Goal: Transaction & Acquisition: Download file/media

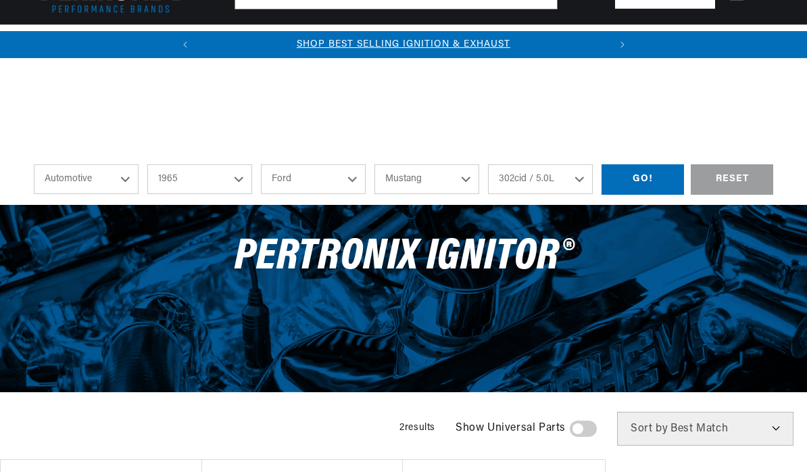
select select "1965"
select select "Ford"
select select "Mustang"
select select "302cid-5.0L"
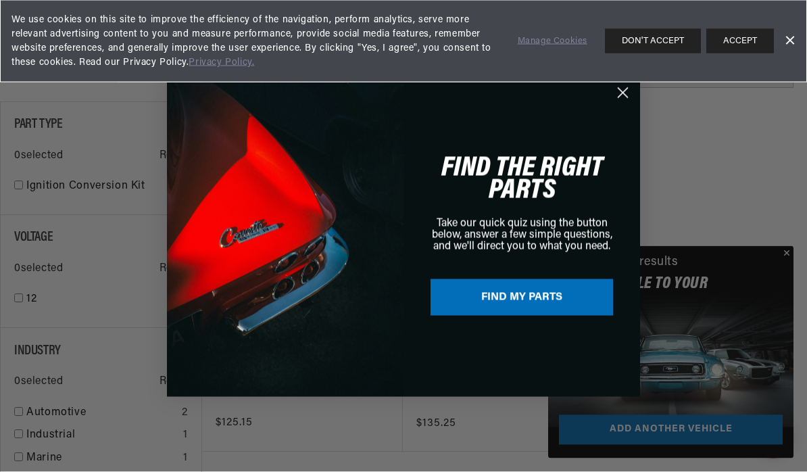
scroll to position [358, 0]
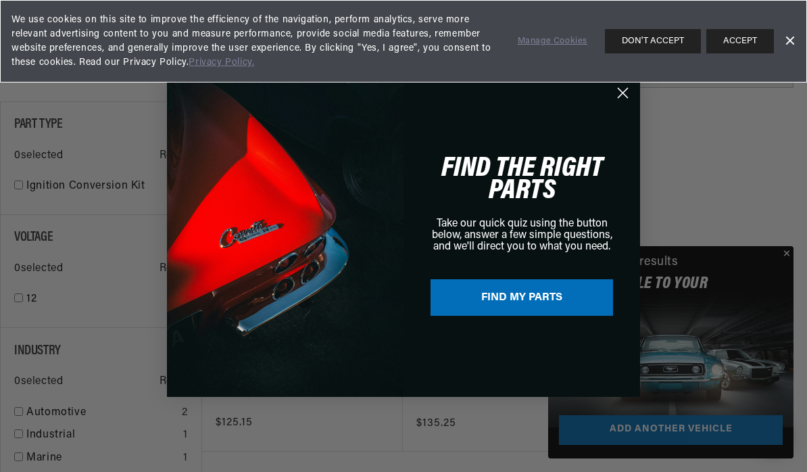
click at [634, 99] on div "Close dialog FIND THE RIGHT PARTS Take our quick quiz using the button below, a…" at bounding box center [403, 236] width 473 height 348
click at [612, 105] on icon "Close dialog" at bounding box center [623, 93] width 24 height 24
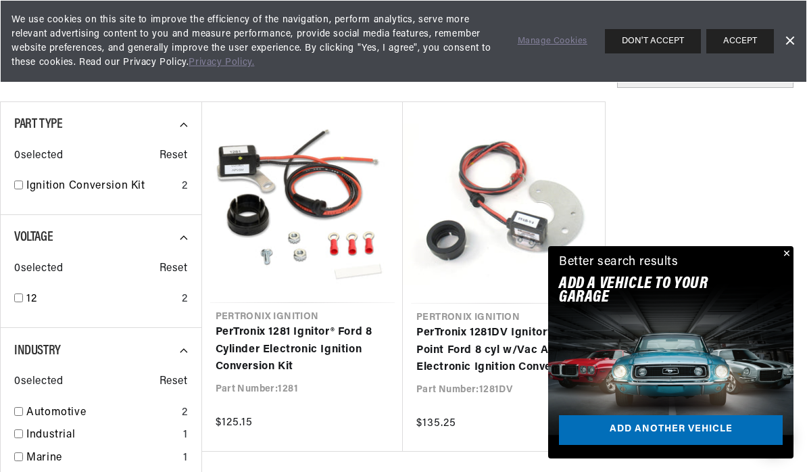
click at [776, 305] on div "Better search results Add A VEHICLE to your garage Add another vehicle" at bounding box center [670, 275] width 245 height 59
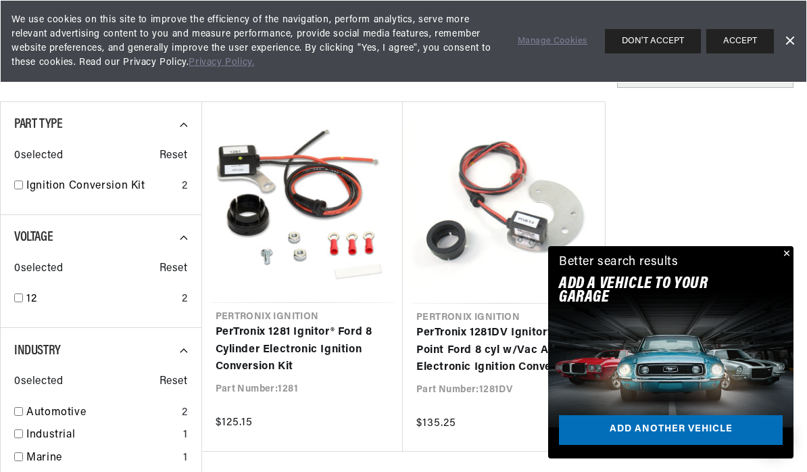
click at [789, 262] on button "Close" at bounding box center [786, 254] width 16 height 16
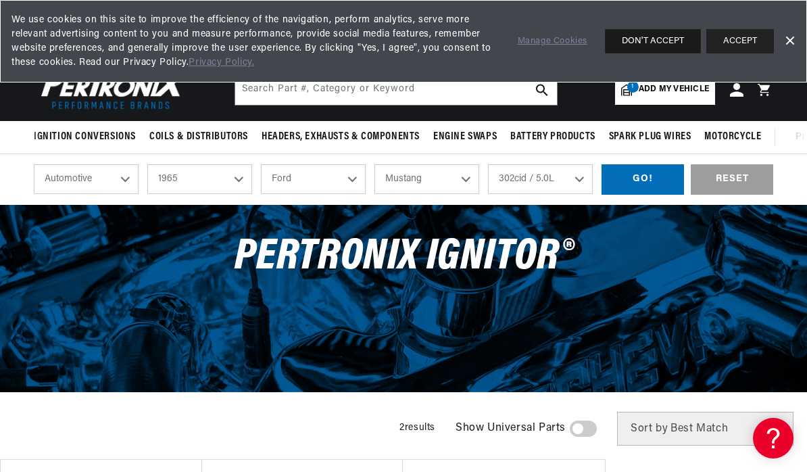
click at [664, 44] on button "DON'T ACCEPT" at bounding box center [653, 41] width 96 height 24
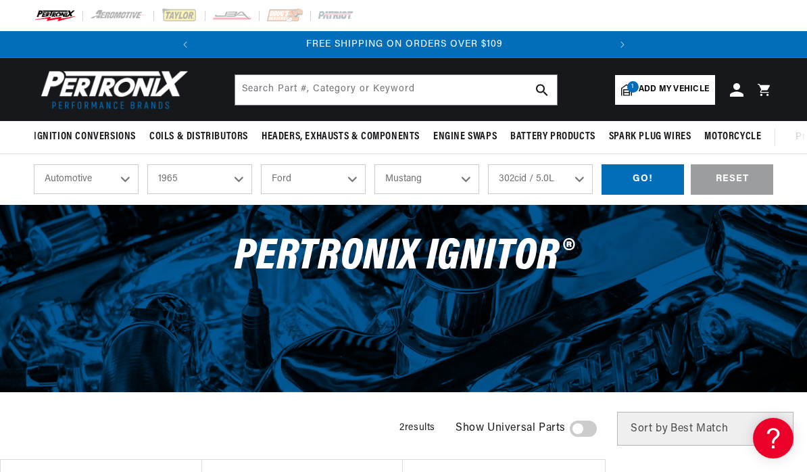
scroll to position [0, 277]
click at [555, 114] on header "Ignition Conversions Back Ignition Conversions Shop by Feature" at bounding box center [403, 89] width 807 height 63
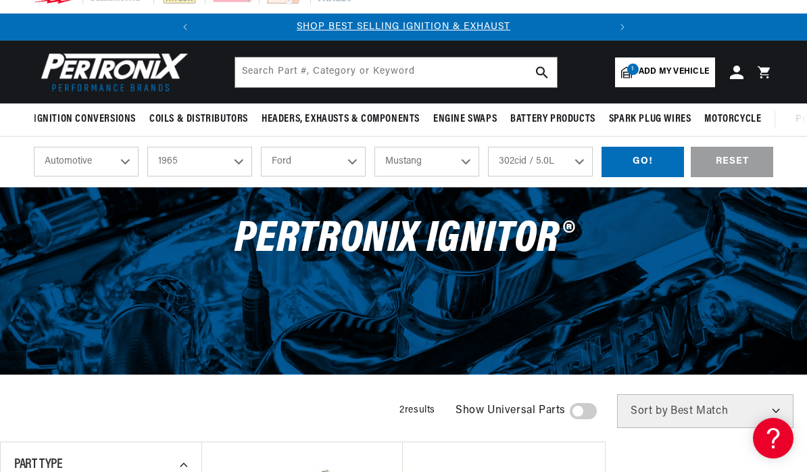
scroll to position [19, 0]
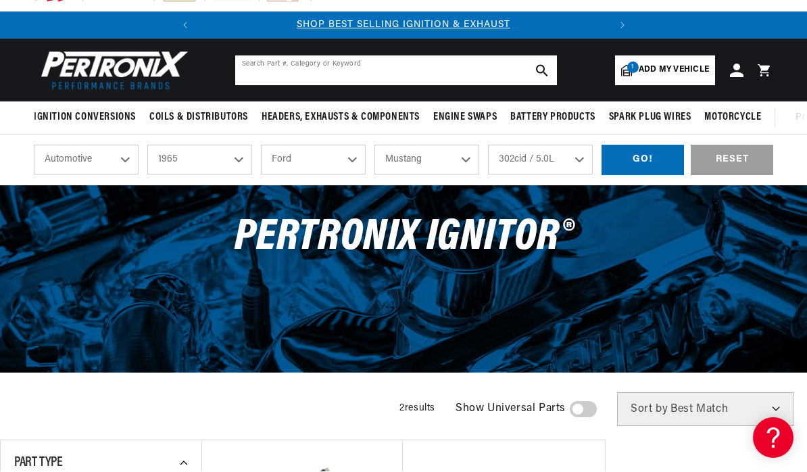
click at [371, 70] on input "text" at bounding box center [396, 71] width 322 height 30
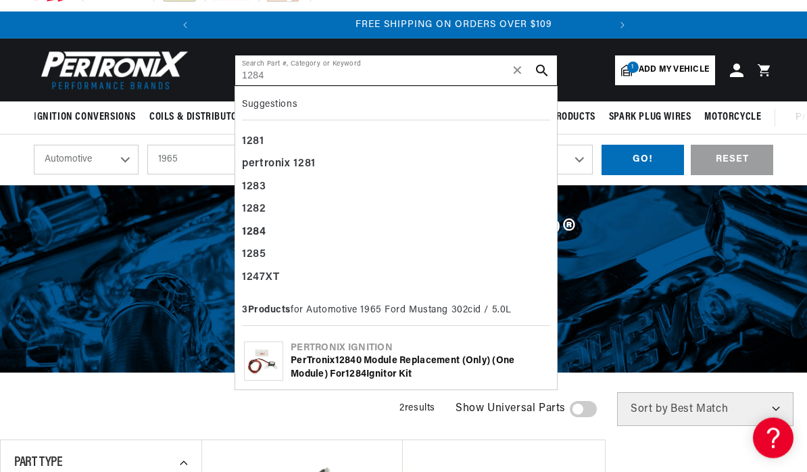
scroll to position [0, 410]
type input "1284"
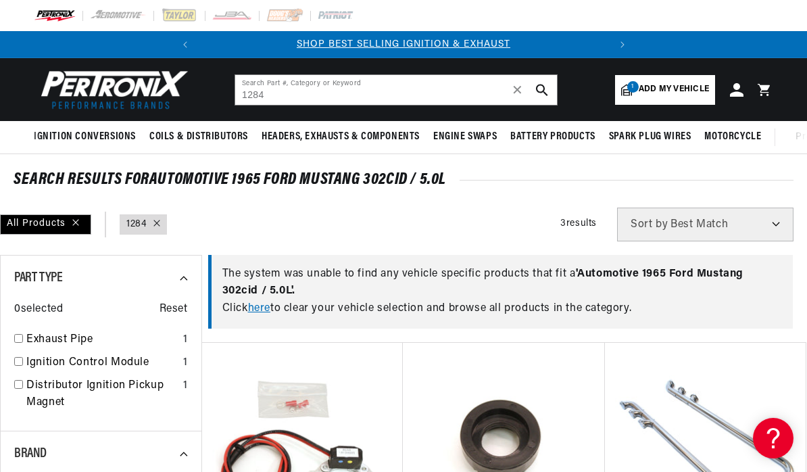
click at [682, 89] on span "Add my vehicle" at bounding box center [674, 89] width 70 height 13
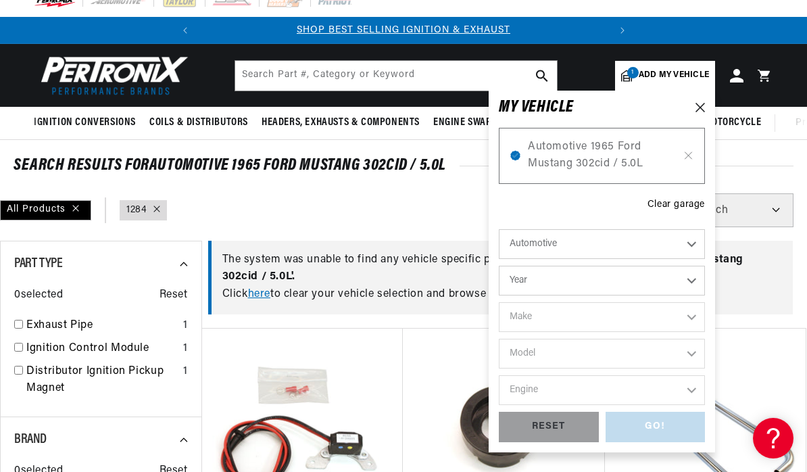
scroll to position [16, 0]
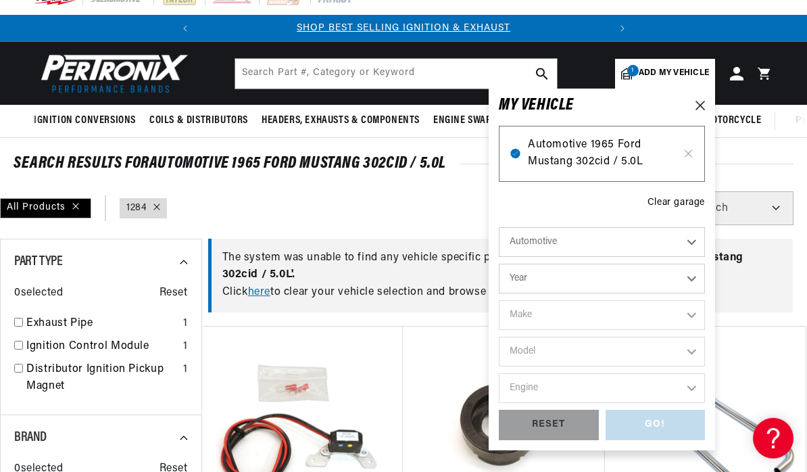
click at [653, 157] on span "Automotive 1965 Ford Mustang 302cid / 5.0L" at bounding box center [602, 154] width 148 height 34
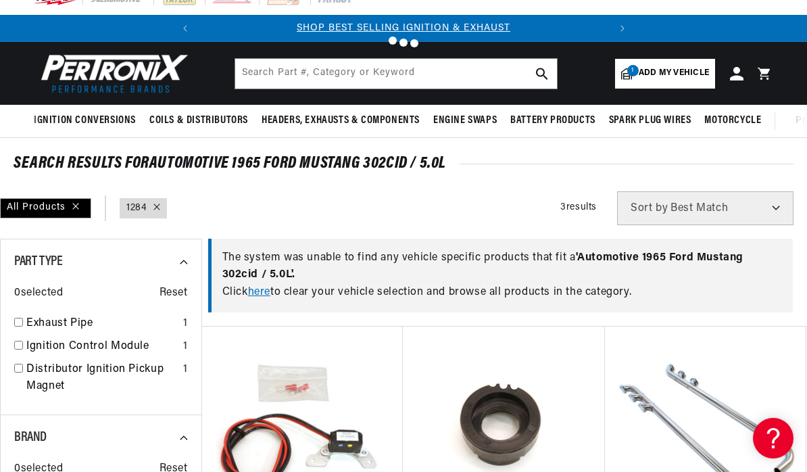
type input "1284"
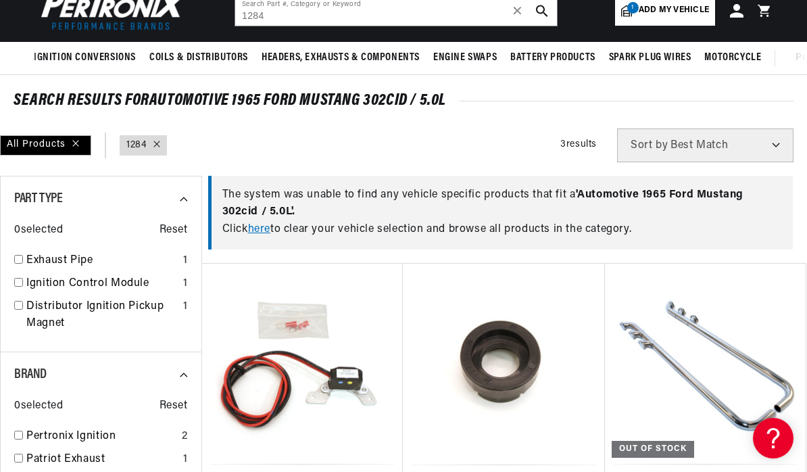
scroll to position [0, 0]
click at [47, 99] on div "SEARCH RESULTS FOR Automotive 1965 Ford Mustang 302cid / 5.0L" at bounding box center [404, 101] width 780 height 14
click at [103, 108] on div "SEARCH RESULTS FOR Automotive 1965 Ford Mustang 302cid / 5.0L" at bounding box center [404, 101] width 780 height 14
click at [102, 108] on div "SEARCH RESULTS FOR Automotive 1965 Ford Mustang 302cid / 5.0L" at bounding box center [404, 101] width 780 height 14
click at [22, 137] on div "All Products" at bounding box center [45, 145] width 91 height 20
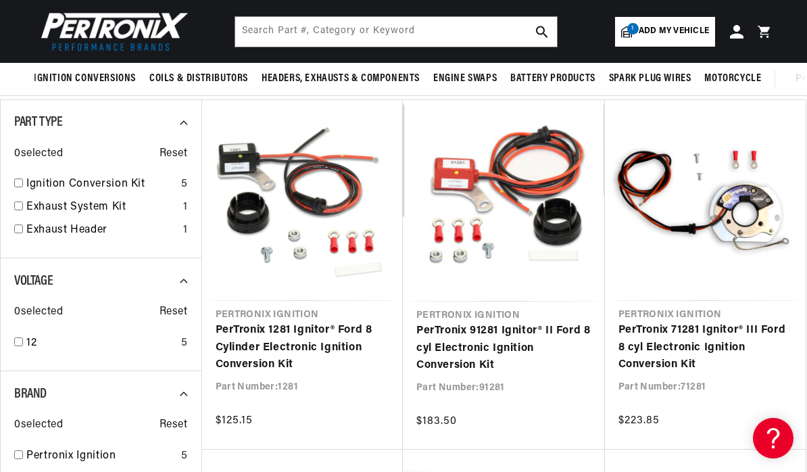
click at [638, 28] on span "1" at bounding box center [633, 28] width 11 height 11
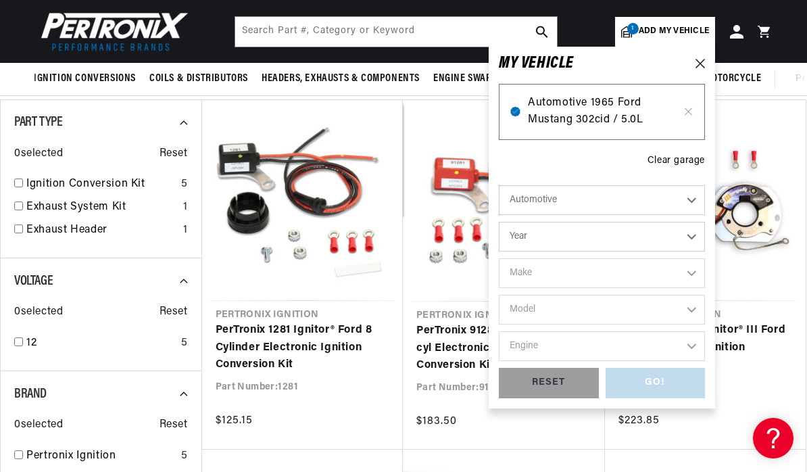
click at [594, 107] on span "Automotive 1965 Ford Mustang 302cid / 5.0L" at bounding box center [602, 112] width 148 height 34
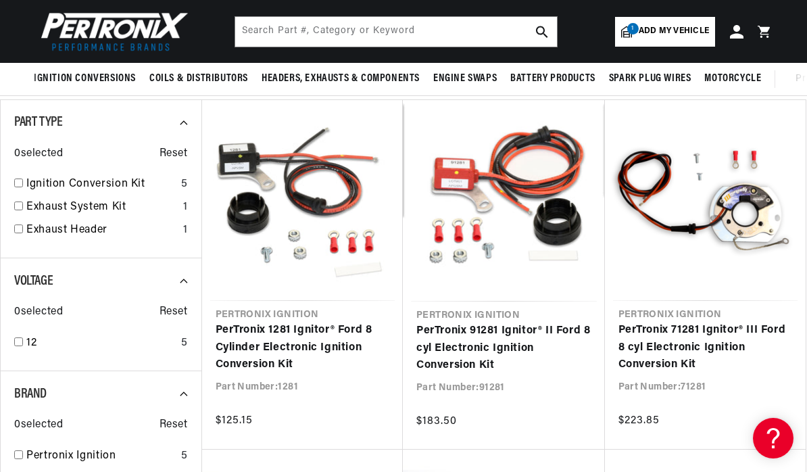
click at [665, 33] on span "Add my vehicle" at bounding box center [674, 31] width 70 height 13
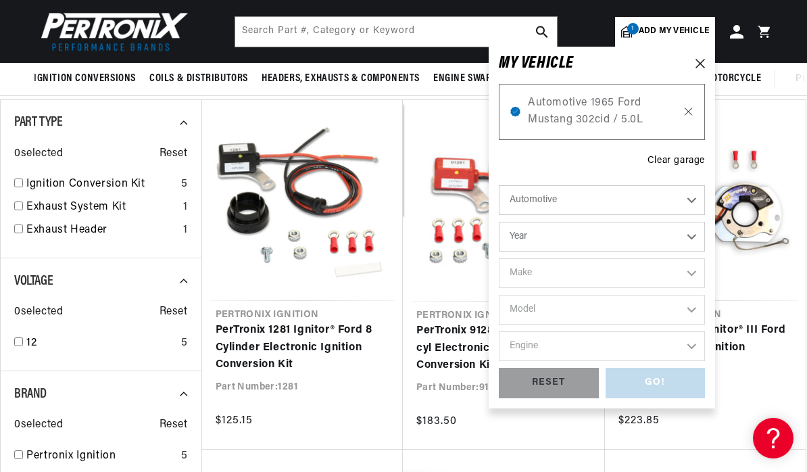
click at [685, 114] on icon at bounding box center [688, 111] width 11 height 11
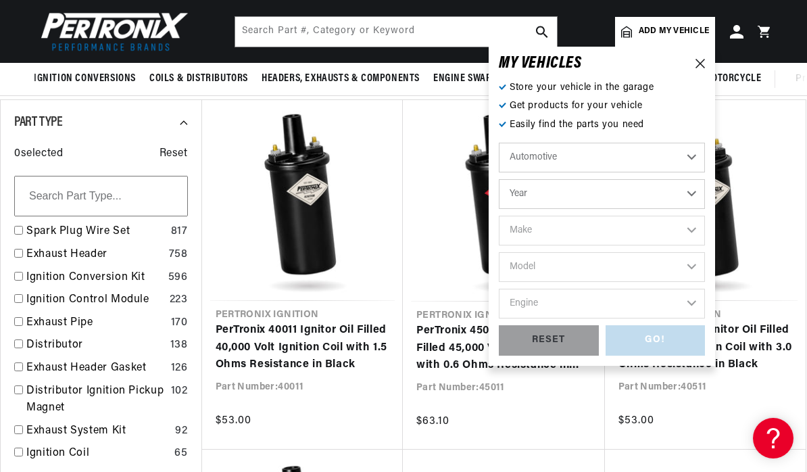
scroll to position [0, 410]
click at [634, 197] on select "Year 2026 2025 2024 2023 2022 2021 2020 2019 2018 2017 2016 2015 2014 2013 2012…" at bounding box center [602, 194] width 206 height 30
select select "1966"
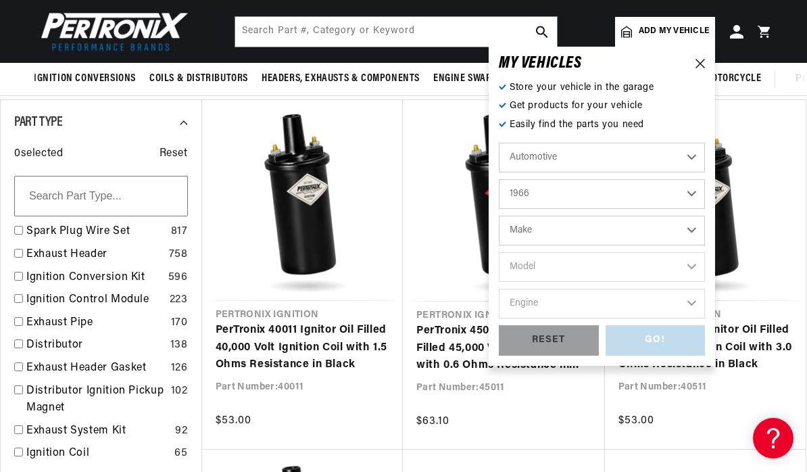
click at [695, 222] on select "Make Alfa Romeo American Motors Aston Martin Austin Austin Healey Avanti Bentle…" at bounding box center [602, 231] width 206 height 30
select select "Ford"
click at [701, 266] on select "Model Bronco Club Wagon Country Sedan Country Squire Custom Custom 500 Econolin…" at bounding box center [602, 267] width 206 height 30
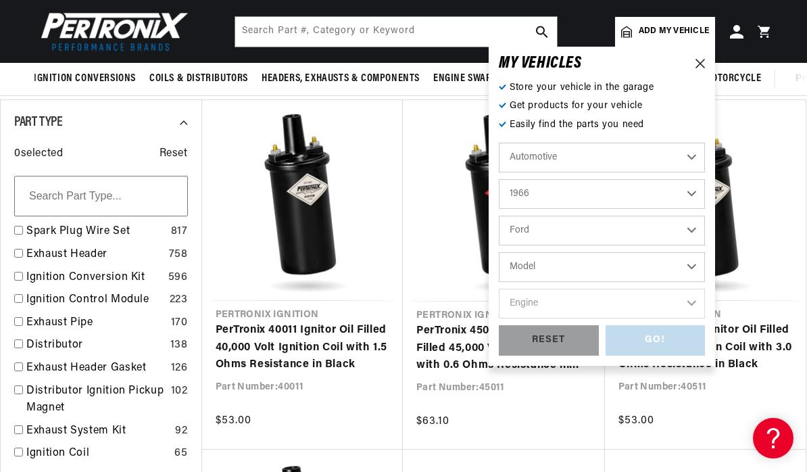
select select "P-100"
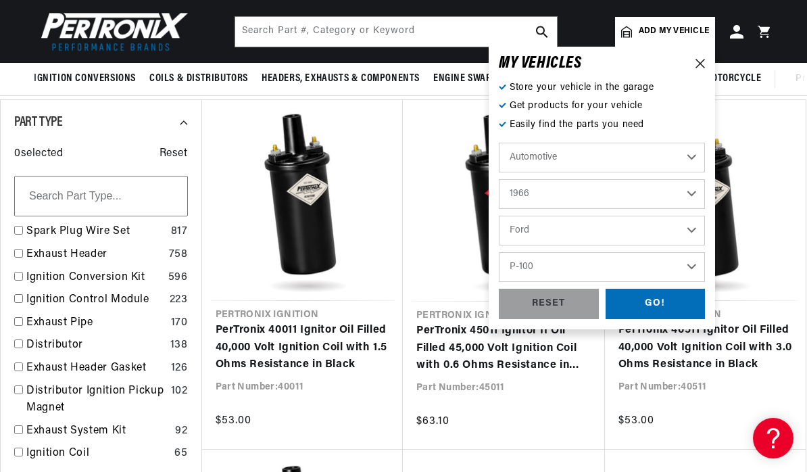
click at [632, 219] on select "Alfa Romeo American Motors Aston Martin Austin Austin Healey Avanti Bentley Bui…" at bounding box center [602, 231] width 206 height 30
click at [697, 268] on select "Bronco Club Wagon Country Sedan Country Squire Custom Custom 500 Econoline F-10…" at bounding box center [602, 267] width 206 height 30
select select "Mustang"
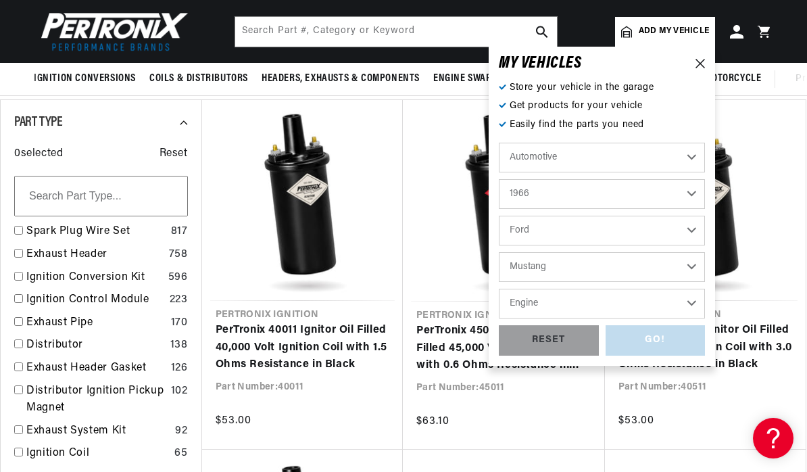
click at [678, 305] on select "Engine 4.1L 4.3L 170cid / 2.8L 200cid / 3.3L 289cid / 4.7L 302cid / 5.0L 351W 3…" at bounding box center [602, 304] width 206 height 30
select select "289cid-4.7L"
click at [649, 343] on div "GO!" at bounding box center [656, 340] width 100 height 30
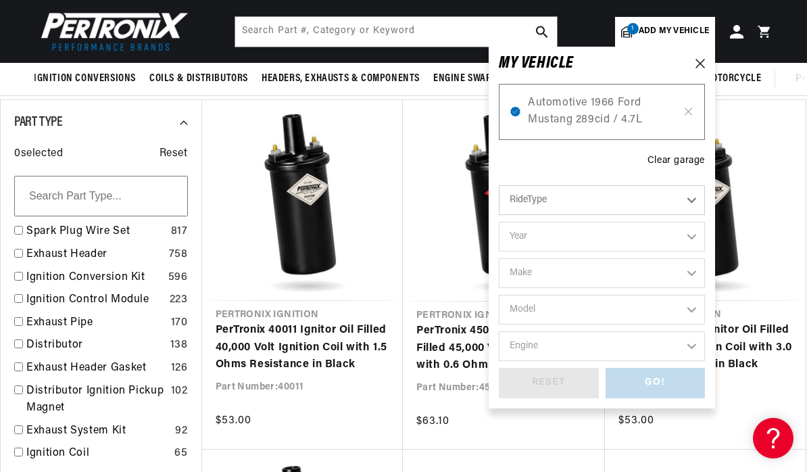
scroll to position [0, 410]
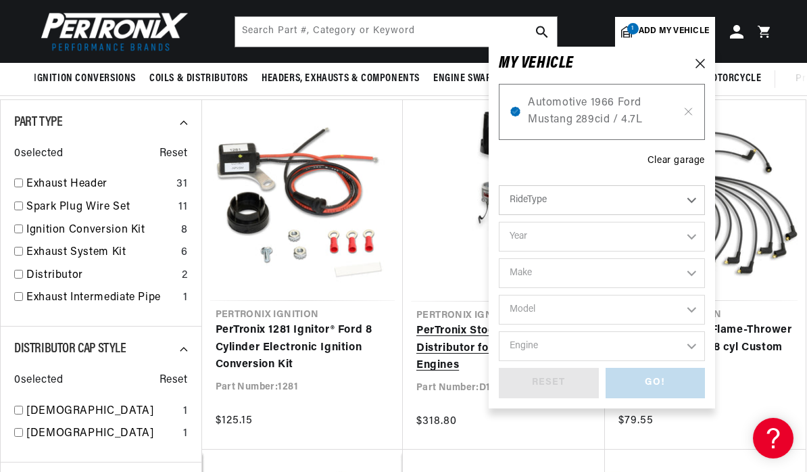
click at [444, 323] on link "PerTronix Stock Look Distributor for Ford Small Block Engines" at bounding box center [504, 349] width 175 height 52
click at [698, 62] on icon at bounding box center [700, 63] width 9 height 9
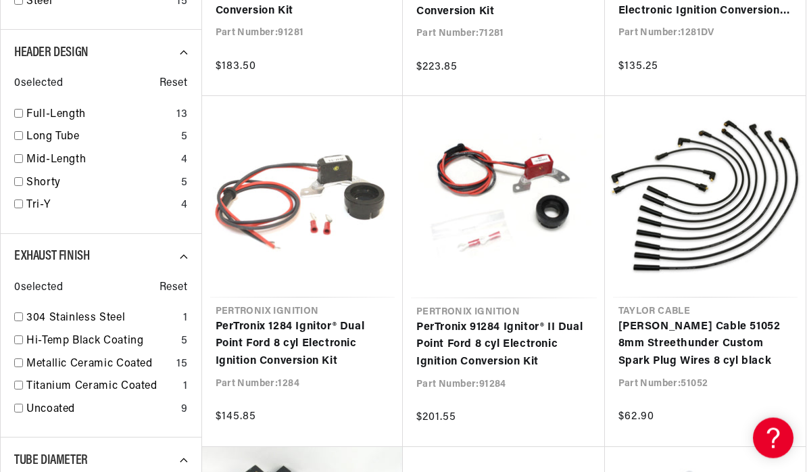
scroll to position [860, 0]
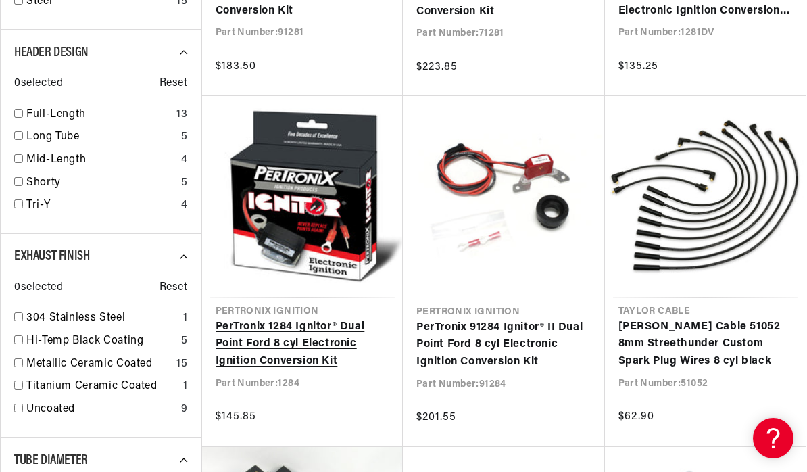
click at [244, 355] on link "PerTronix 1284 Ignitor® Dual Point Ford 8 cyl Electronic Ignition Conversion Kit" at bounding box center [303, 345] width 174 height 52
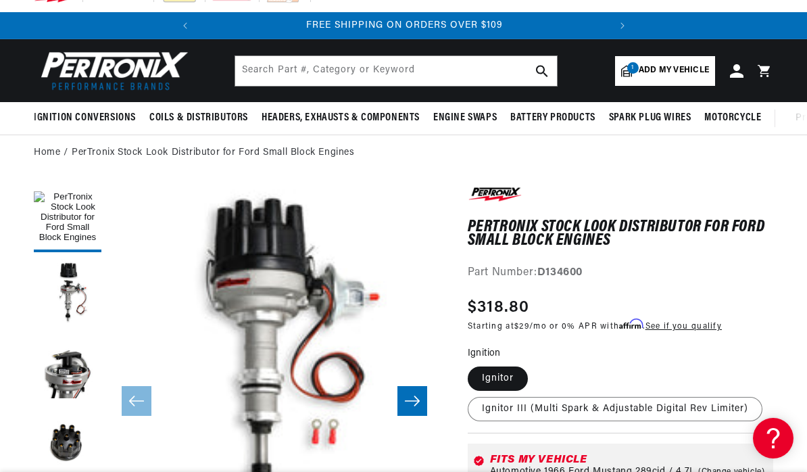
scroll to position [16, 0]
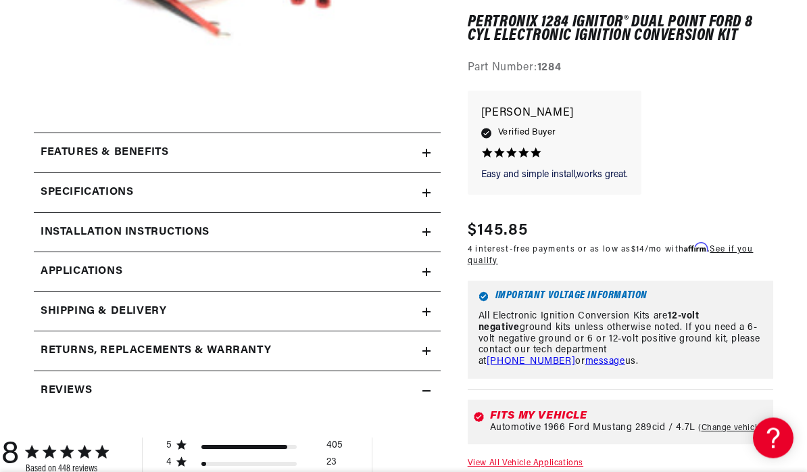
scroll to position [438, 0]
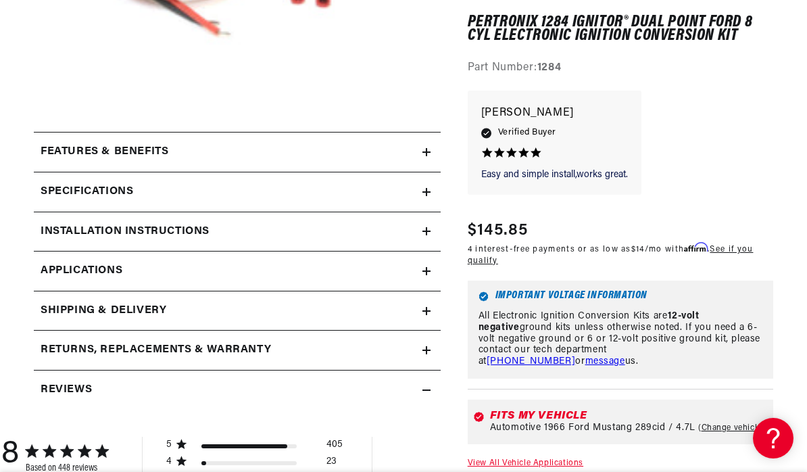
click at [97, 231] on h2 "Installation instructions" at bounding box center [125, 232] width 169 height 18
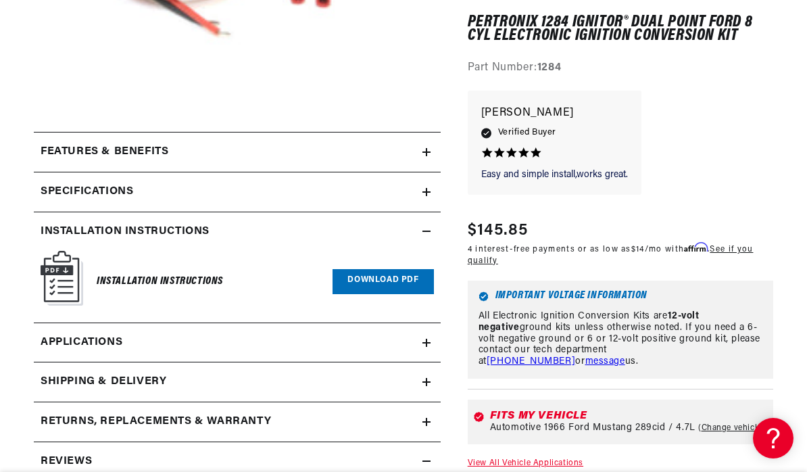
click at [124, 283] on h6 "Installation Instructions" at bounding box center [160, 282] width 126 height 18
click at [400, 287] on link "Download PDF" at bounding box center [383, 281] width 101 height 25
